Goal: Task Accomplishment & Management: Use online tool/utility

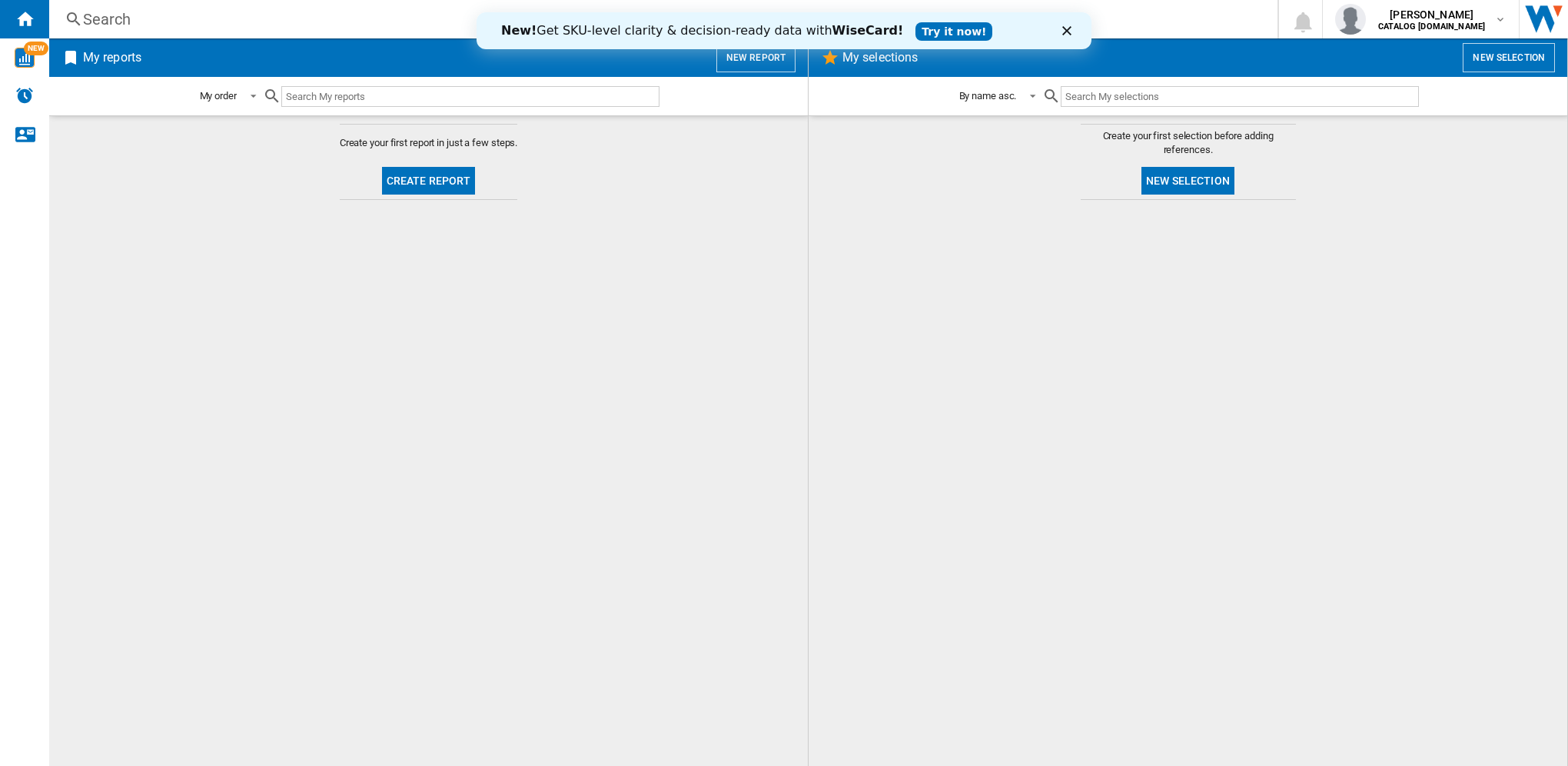
click at [1065, 34] on icon "Close" at bounding box center [1066, 31] width 10 height 10
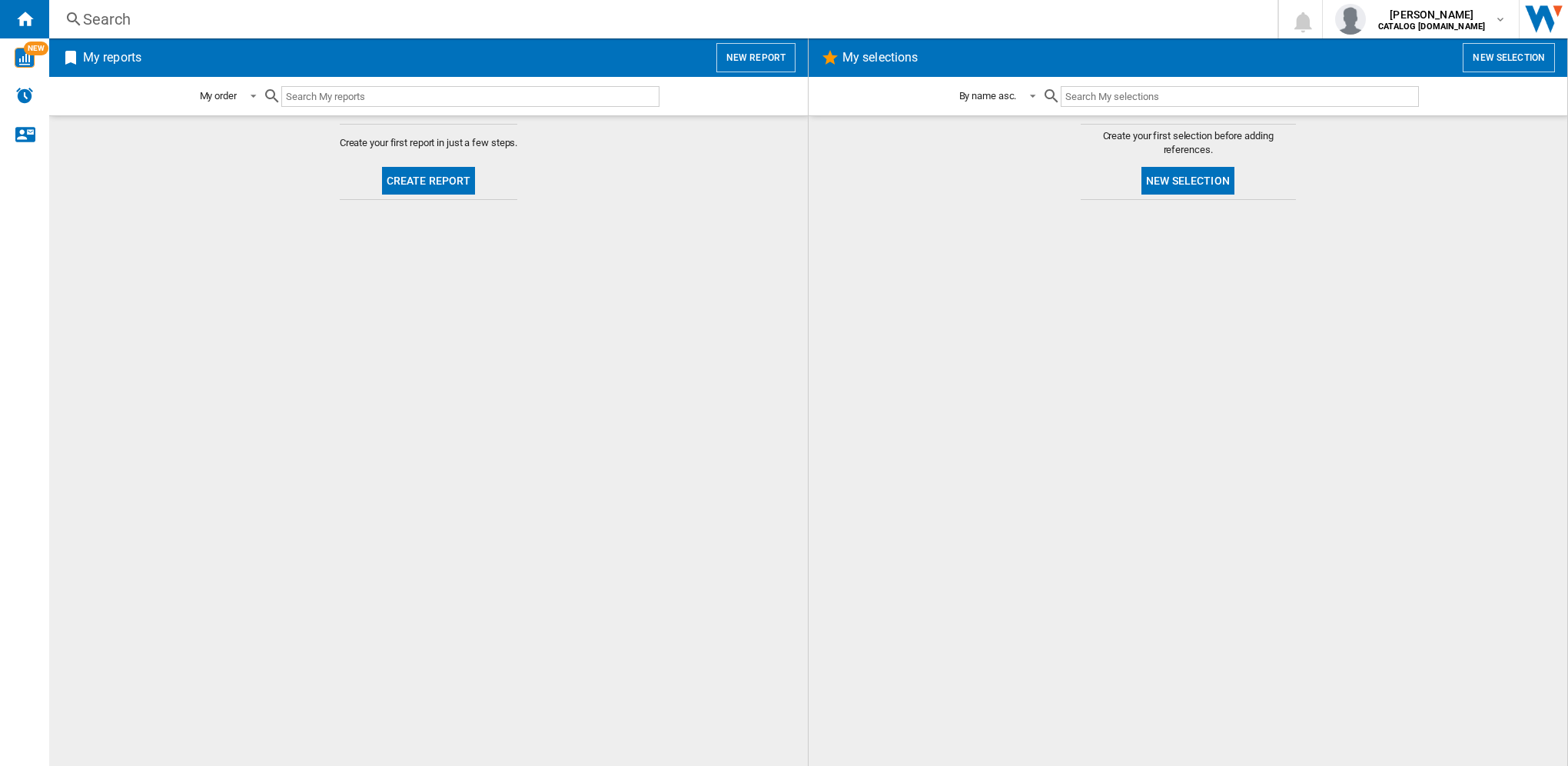
click at [126, 56] on h2 "My reports" at bounding box center [111, 57] width 64 height 30
click at [744, 58] on button "New report" at bounding box center [755, 57] width 79 height 30
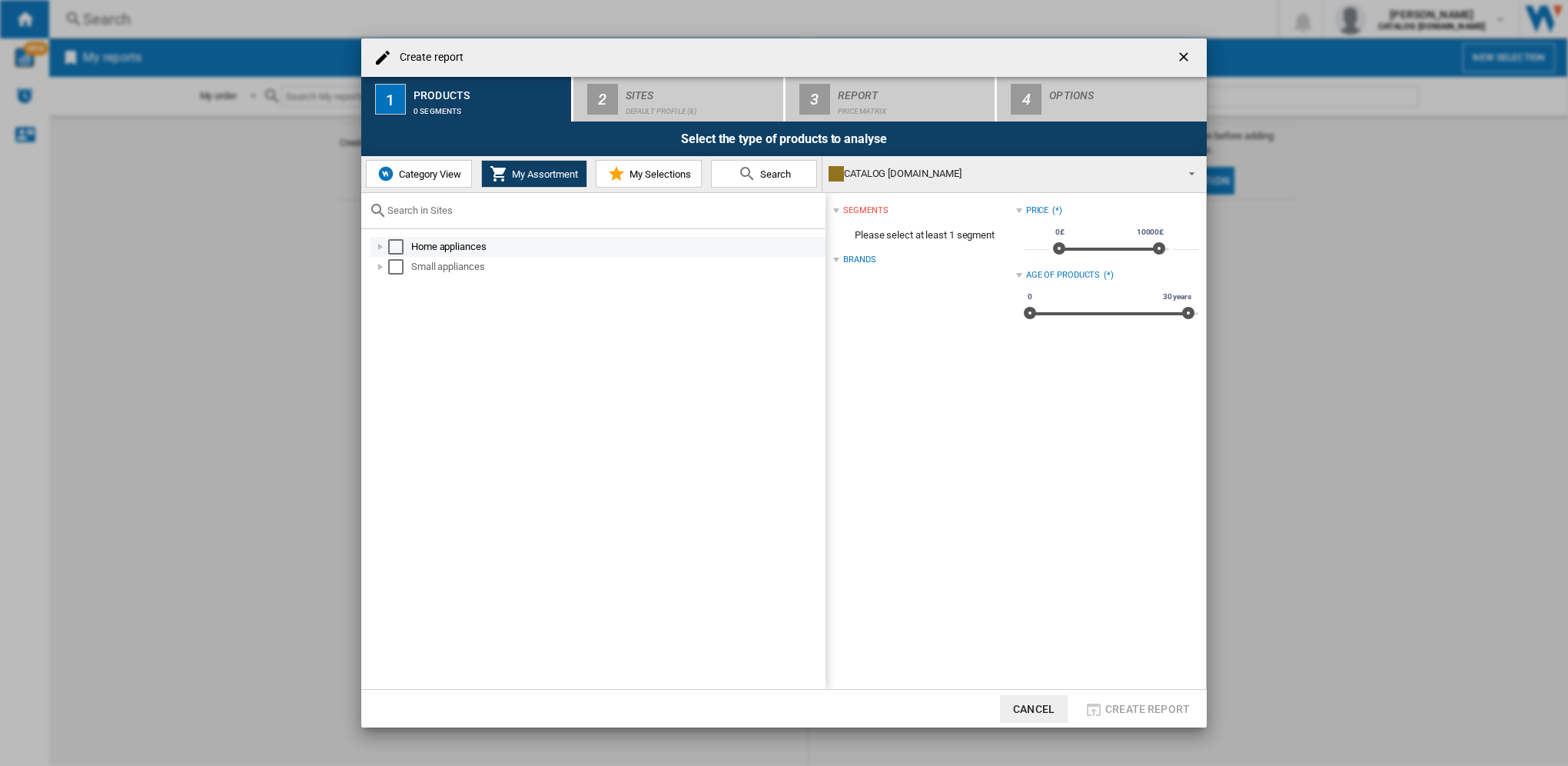
click at [391, 247] on div "Select" at bounding box center [395, 247] width 15 height 15
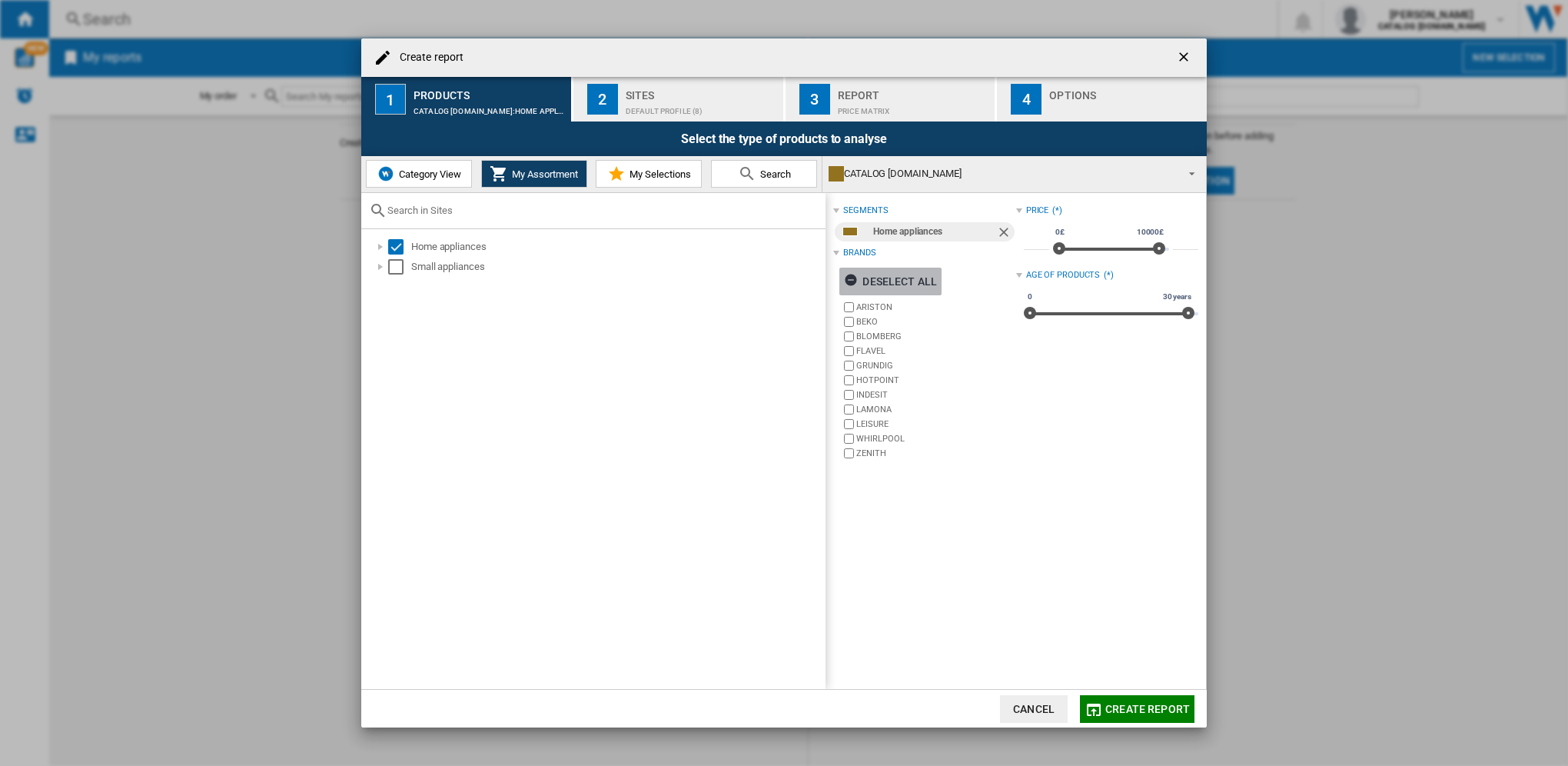
click at [848, 279] on ng-md-icon "button" at bounding box center [852, 282] width 18 height 18
click at [649, 105] on div "Default profile (8)" at bounding box center [701, 107] width 151 height 16
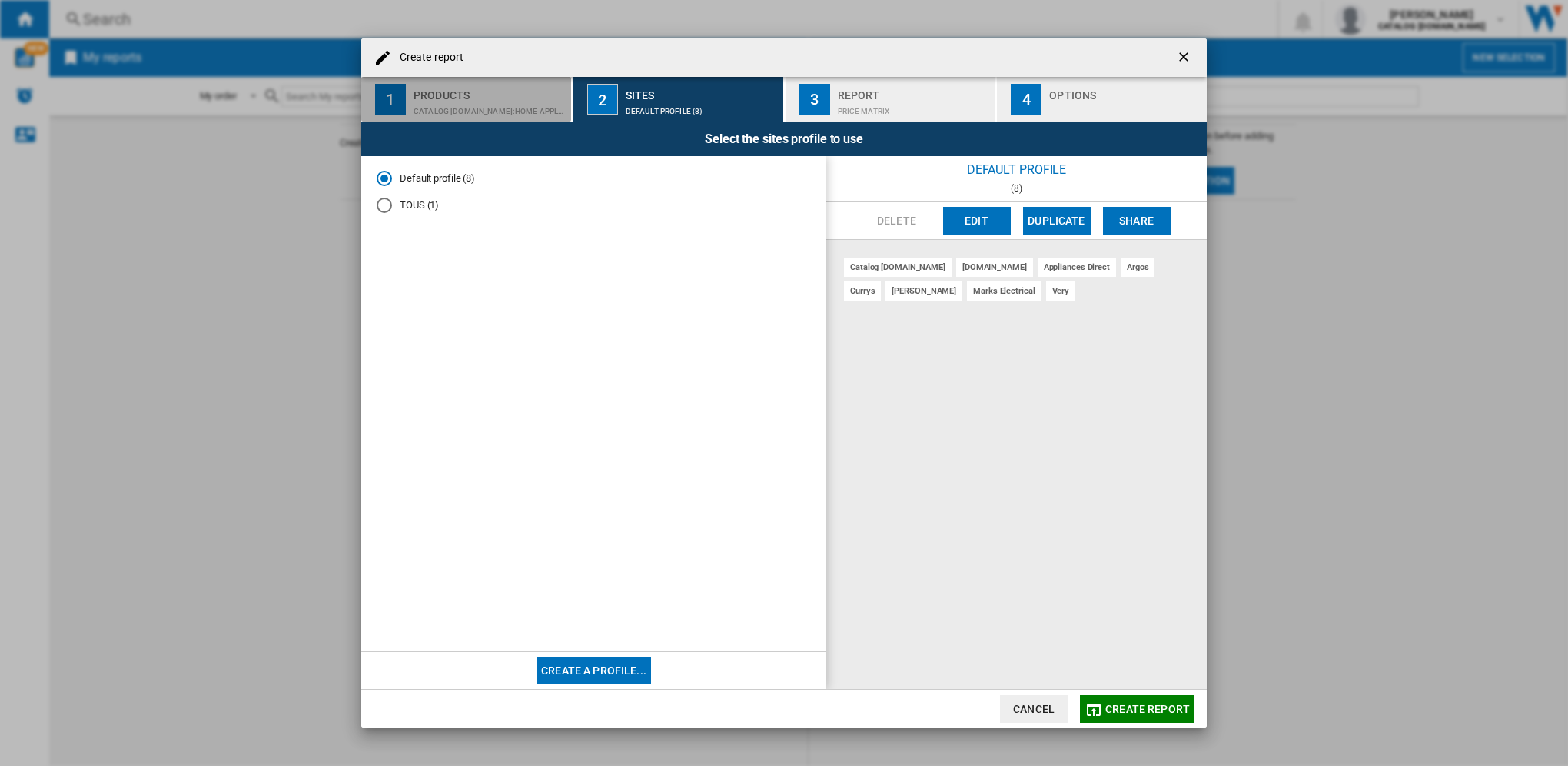
click at [504, 100] on div "CATALOG [DOMAIN_NAME]:Home appliances" at bounding box center [489, 107] width 151 height 16
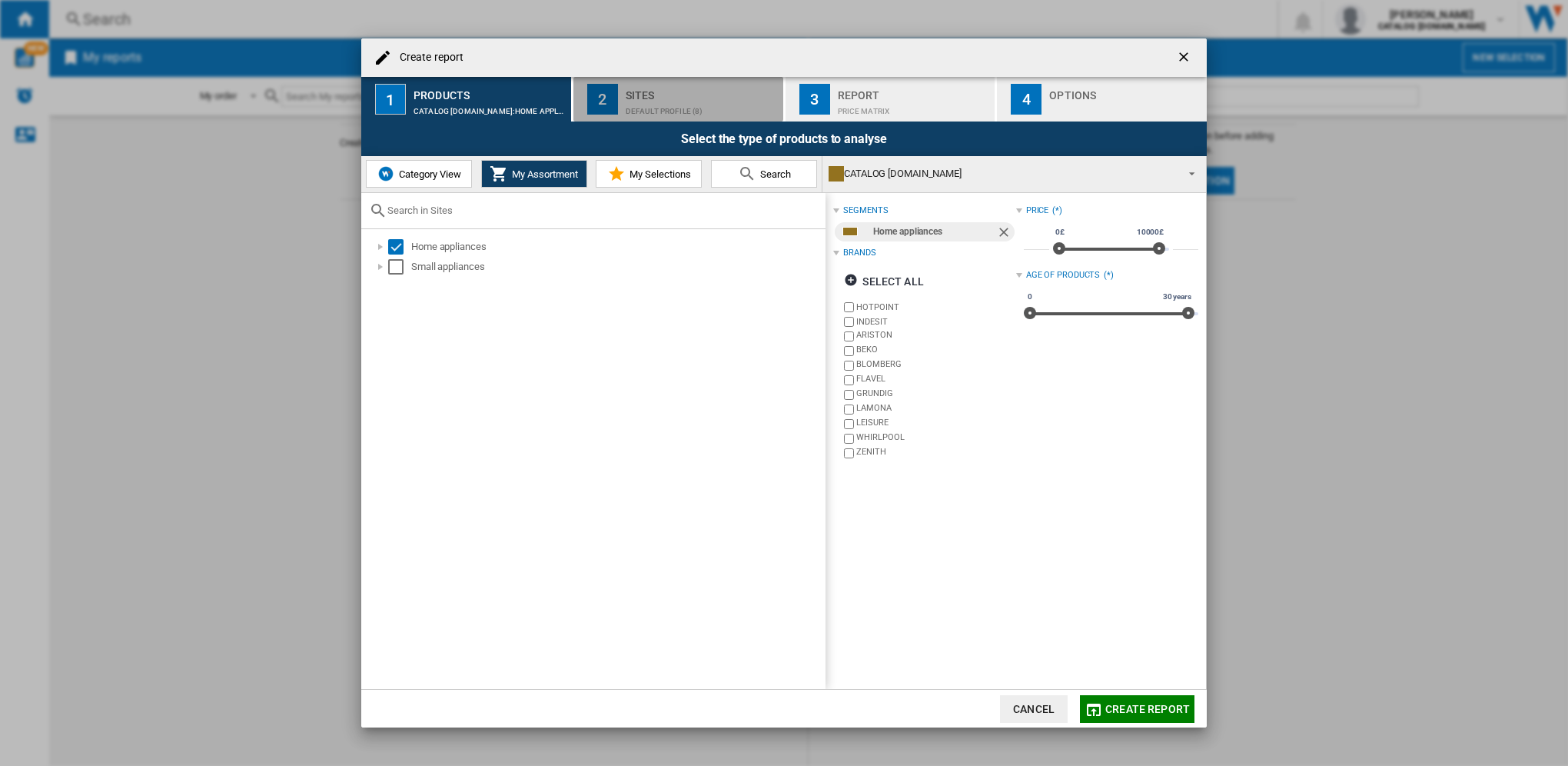
click at [643, 100] on div "Default profile (8)" at bounding box center [701, 107] width 151 height 16
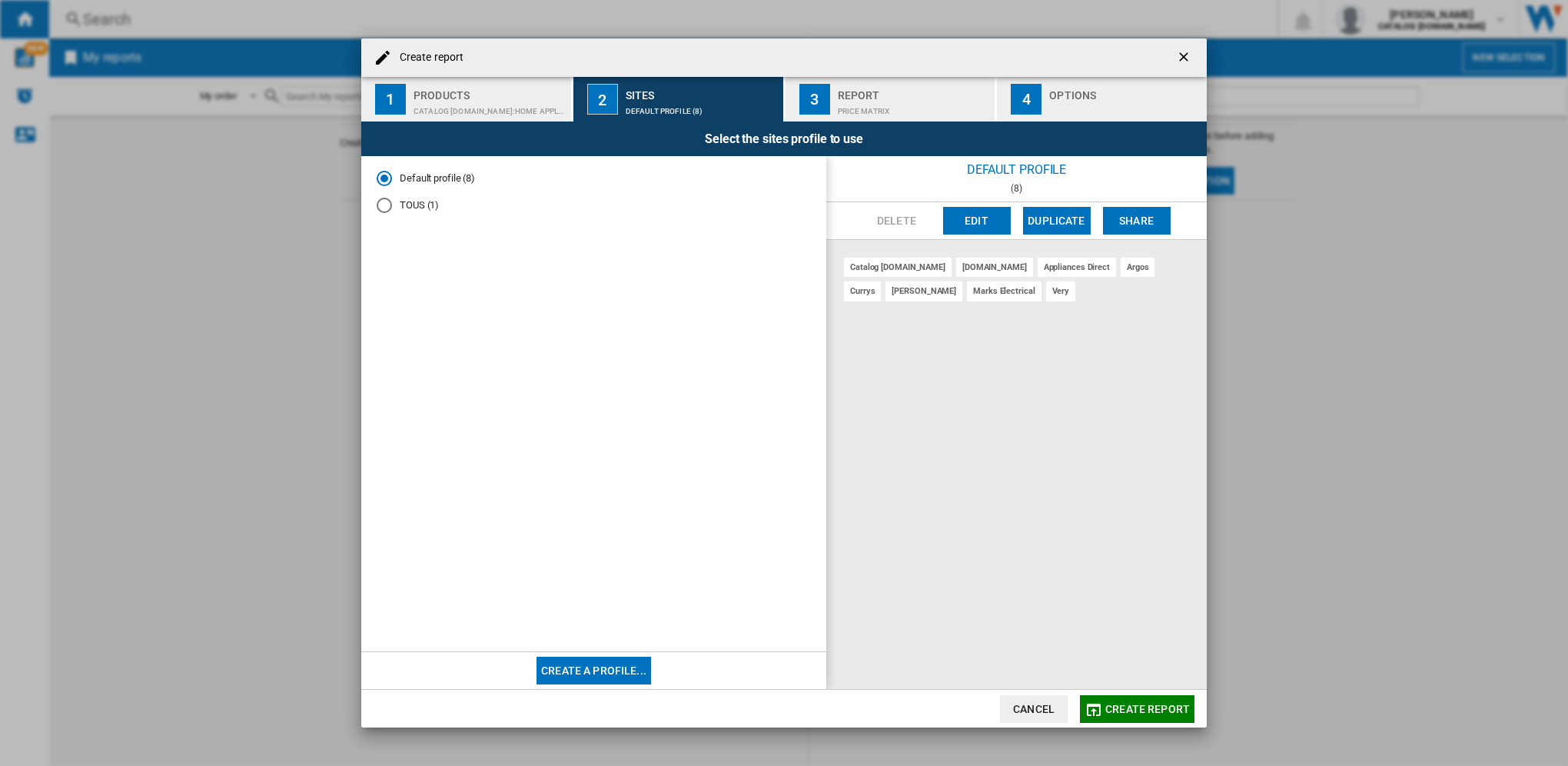
click at [863, 102] on div "Price Matrix" at bounding box center [913, 107] width 151 height 16
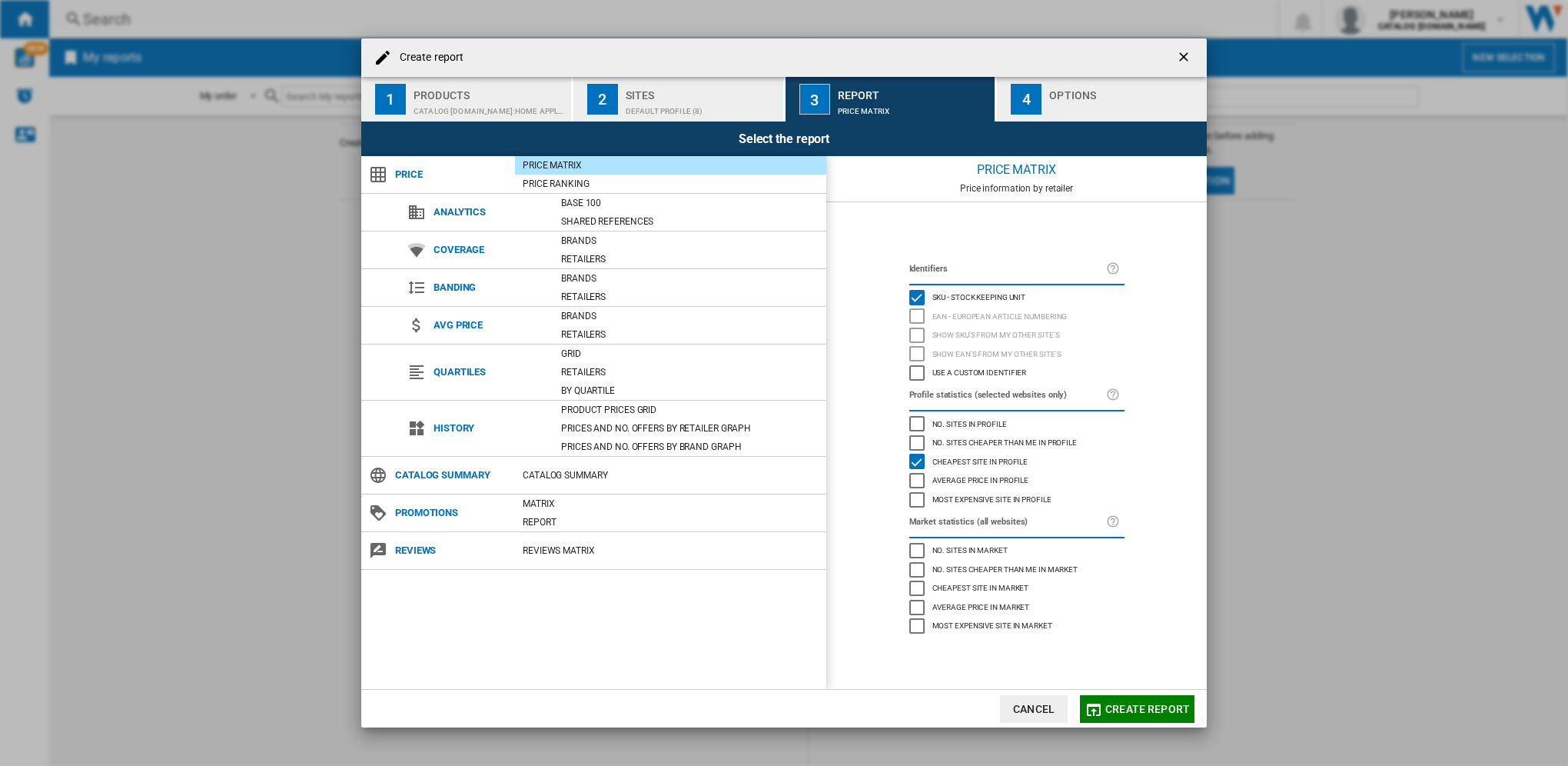
click at [1097, 101] on div "button" at bounding box center [1125, 107] width 151 height 16
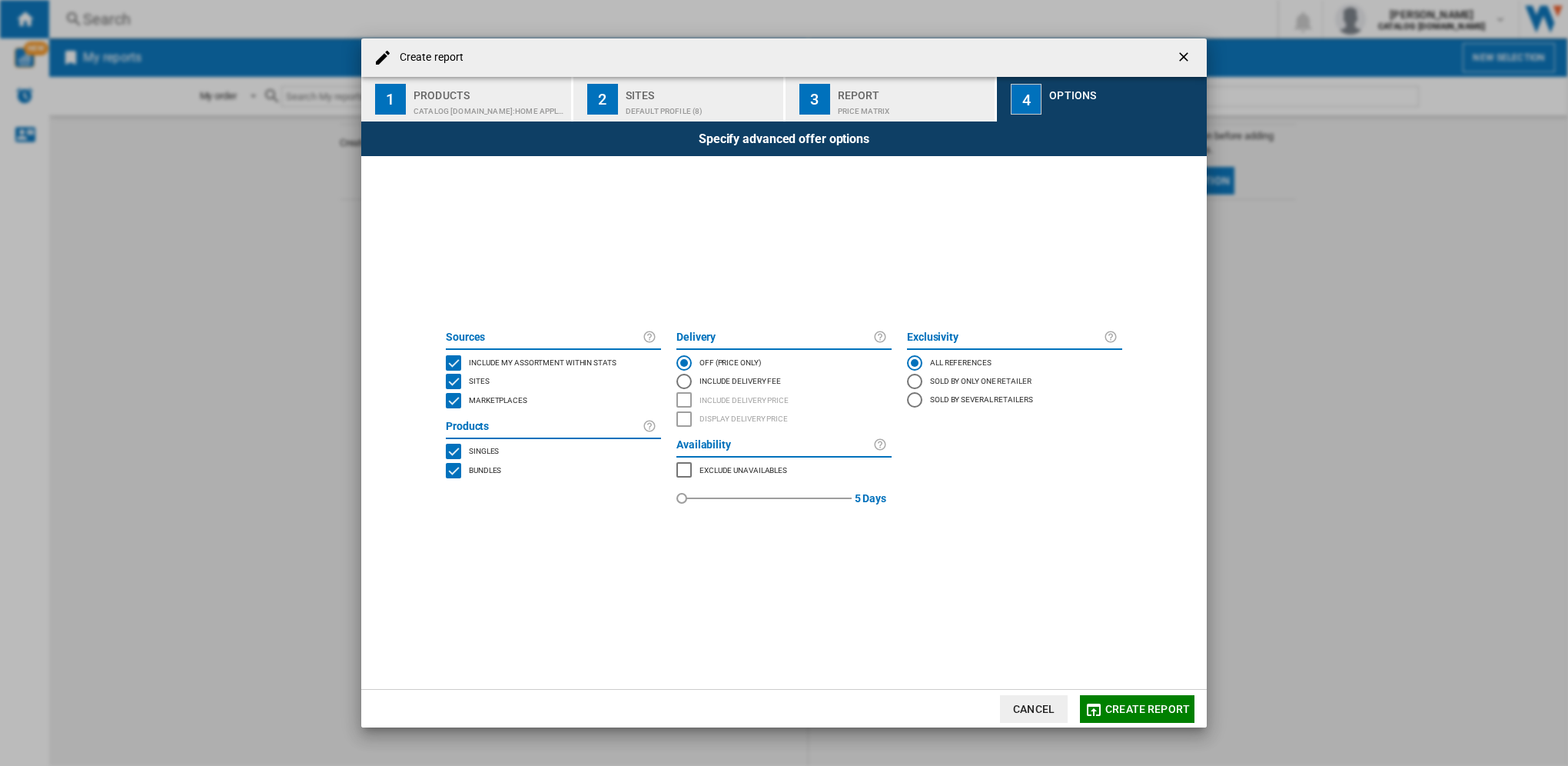
click at [454, 100] on div "CATALOG [DOMAIN_NAME]:Home appliances" at bounding box center [489, 107] width 151 height 16
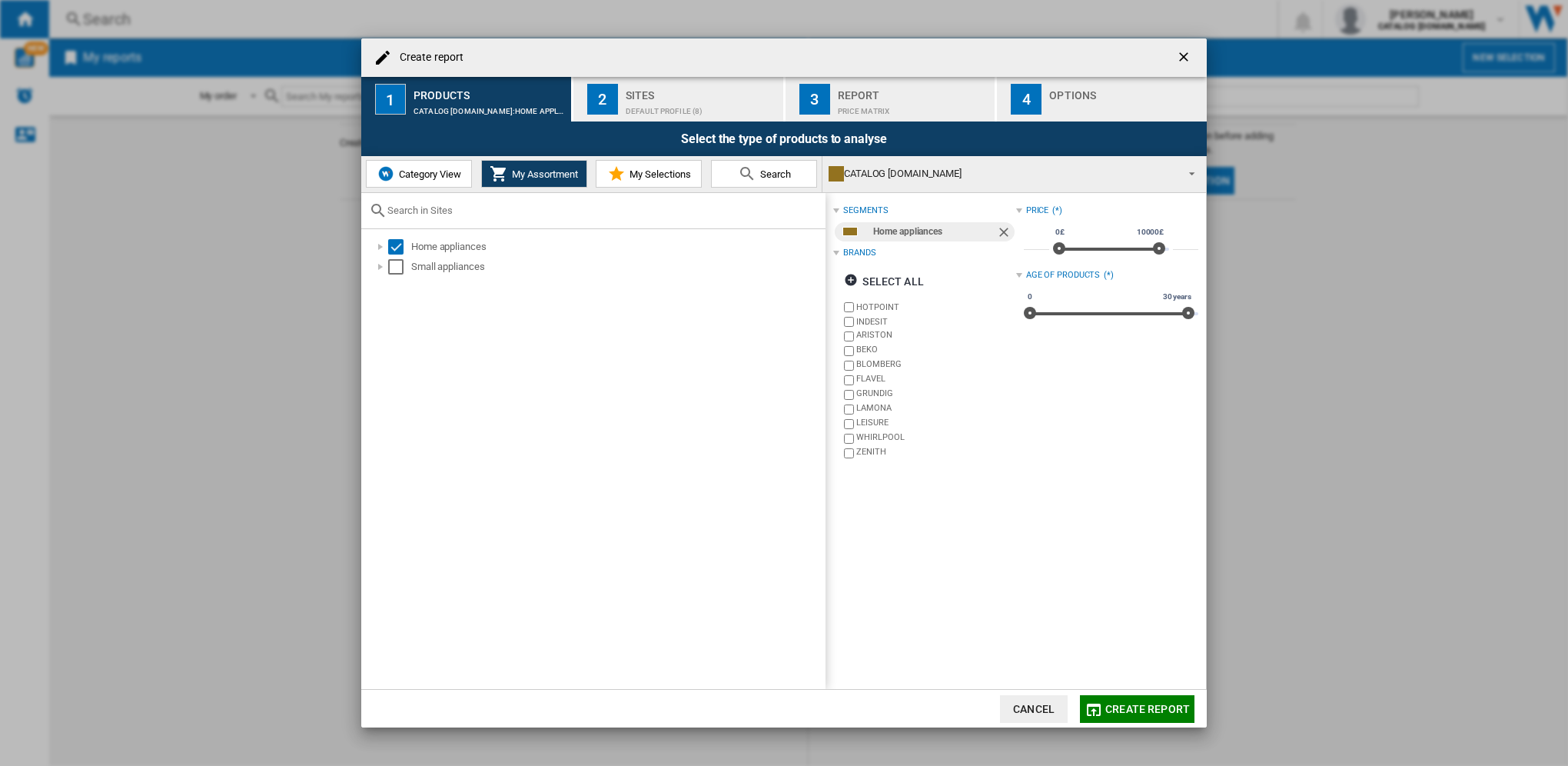
click at [1162, 710] on span "Create report" at bounding box center [1147, 709] width 84 height 12
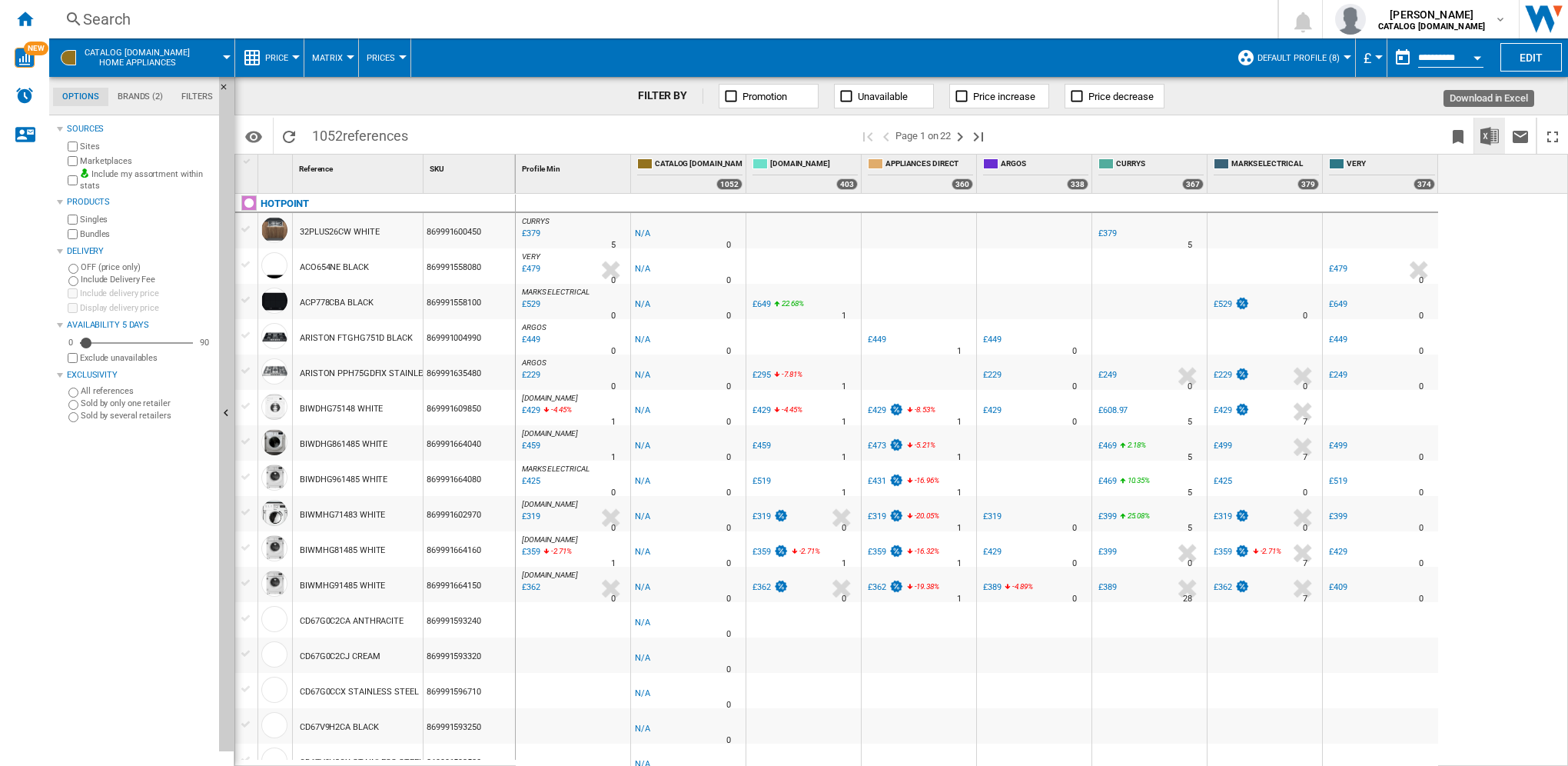
click at [1483, 135] on img "Download in Excel" at bounding box center [1489, 135] width 18 height 18
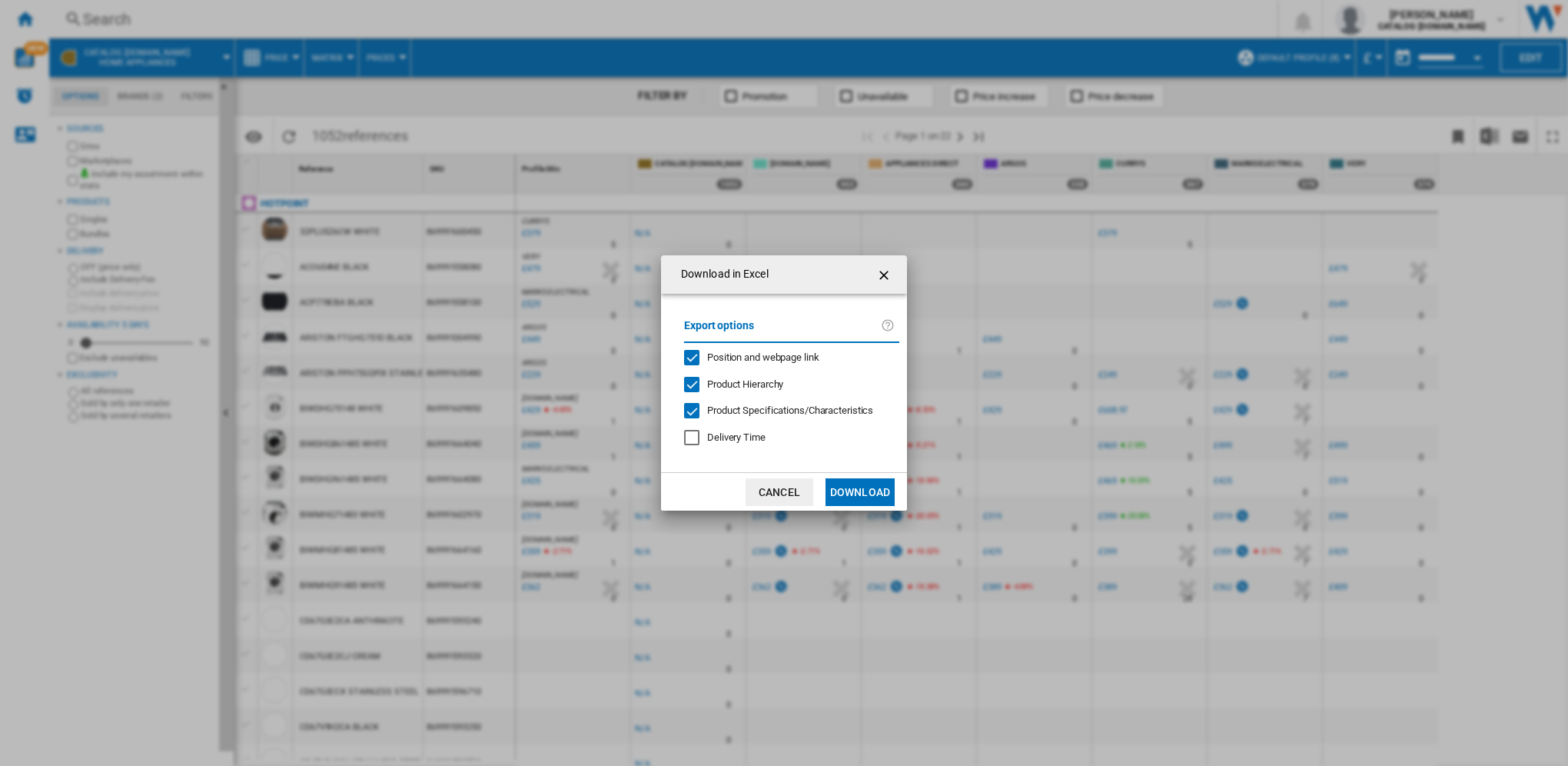
click at [867, 497] on button "Download" at bounding box center [860, 491] width 69 height 28
